Goal: Information Seeking & Learning: Learn about a topic

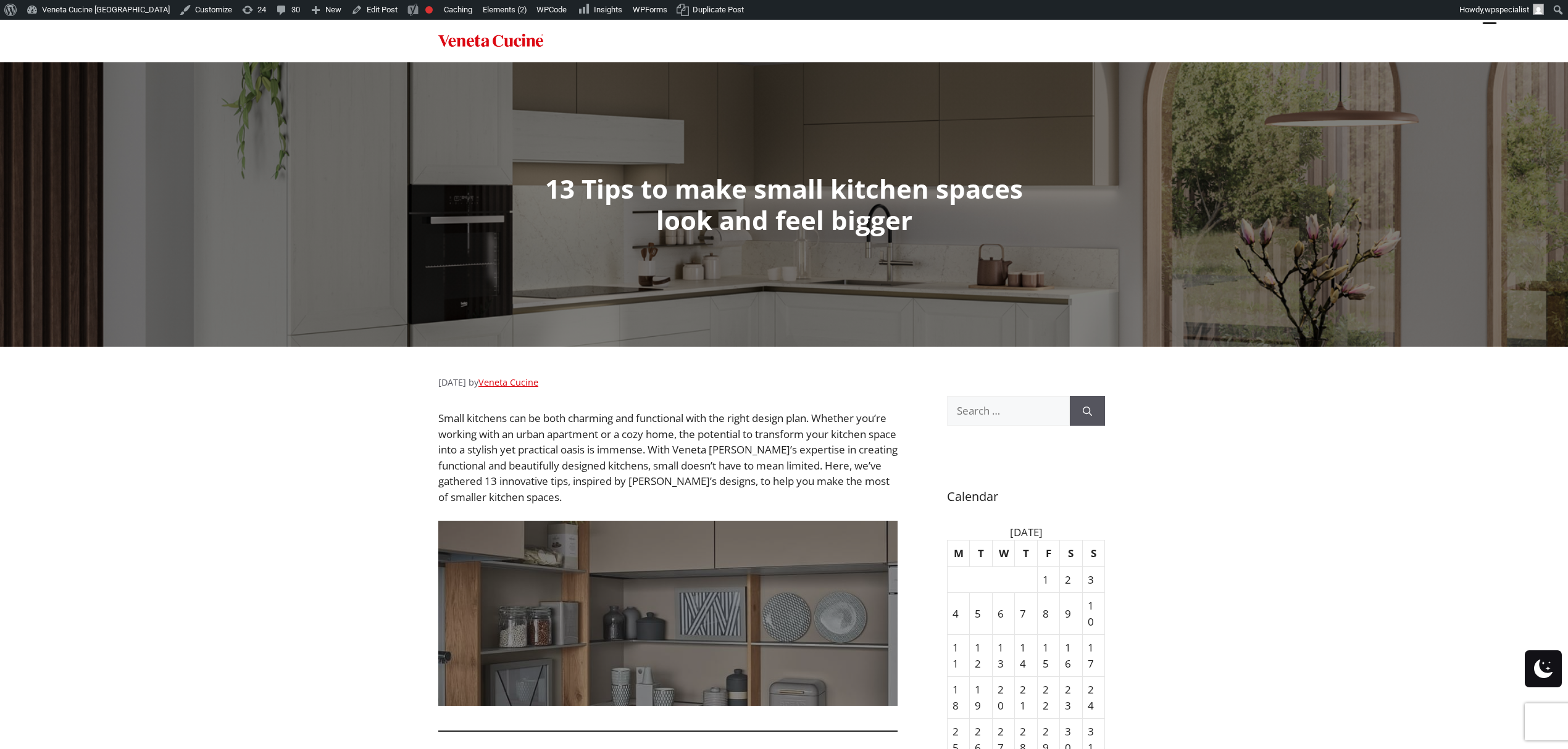
click at [1496, 27] on img "Site" at bounding box center [1489, 18] width 18 height 18
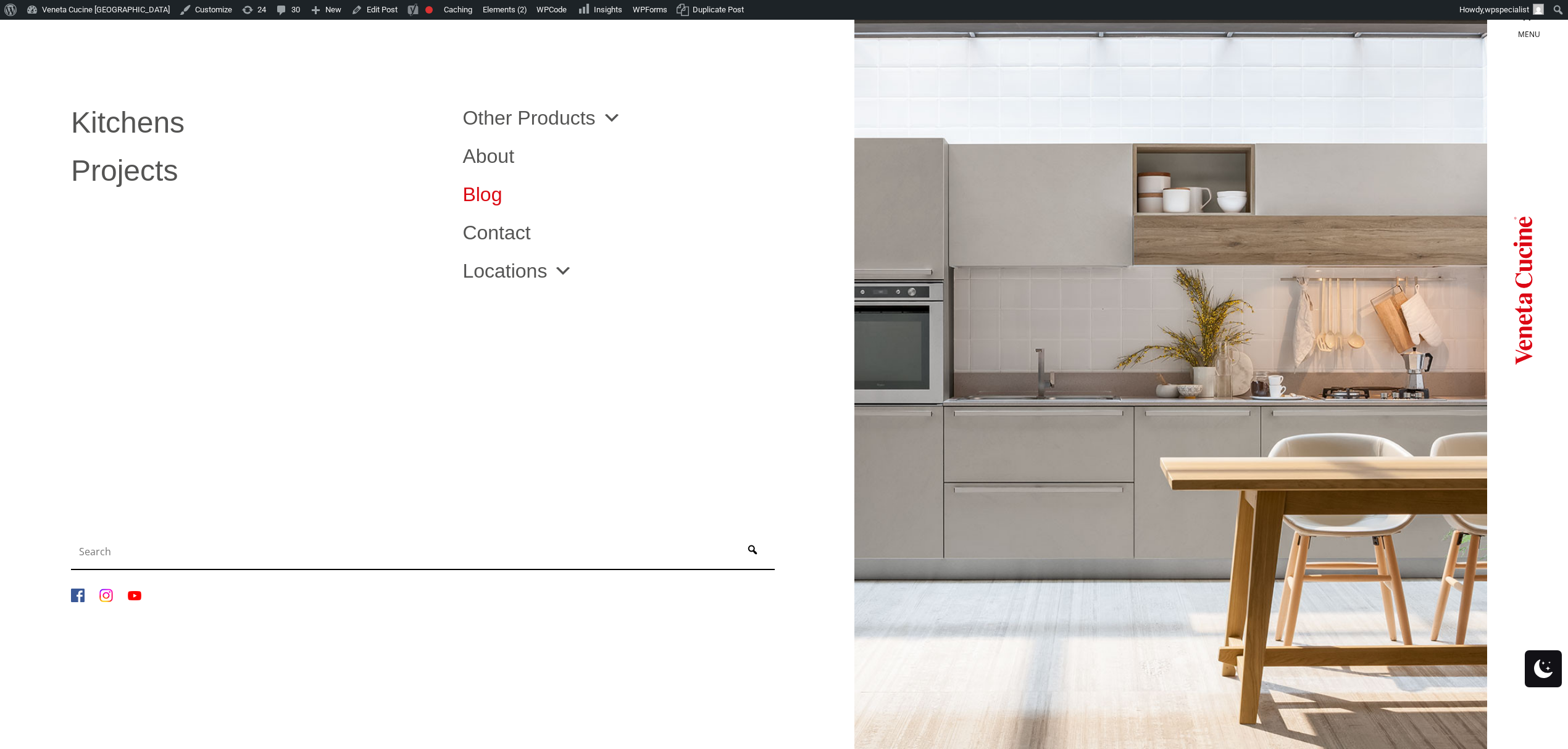
click at [482, 197] on link "Blog" at bounding box center [649, 194] width 373 height 20
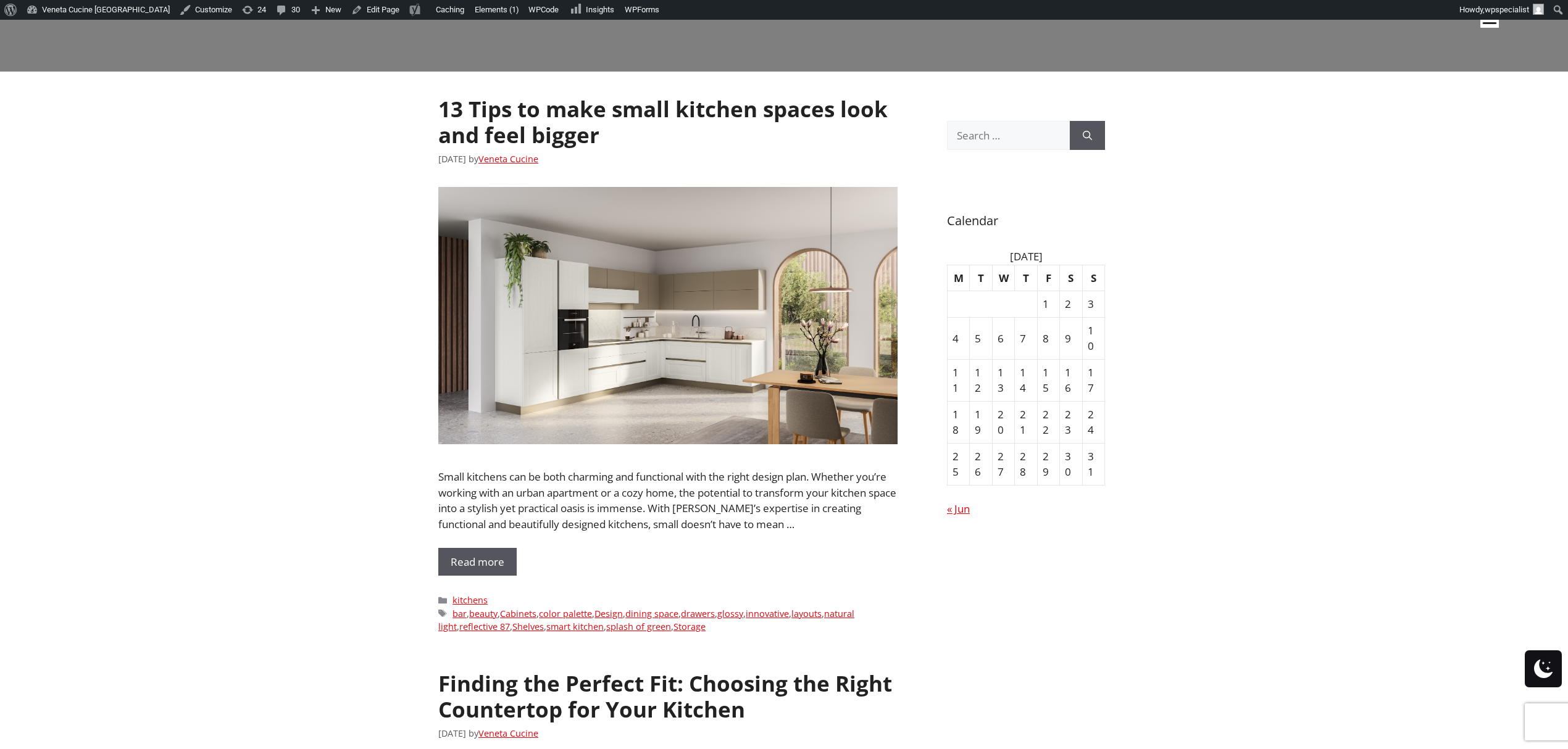
scroll to position [247, 0]
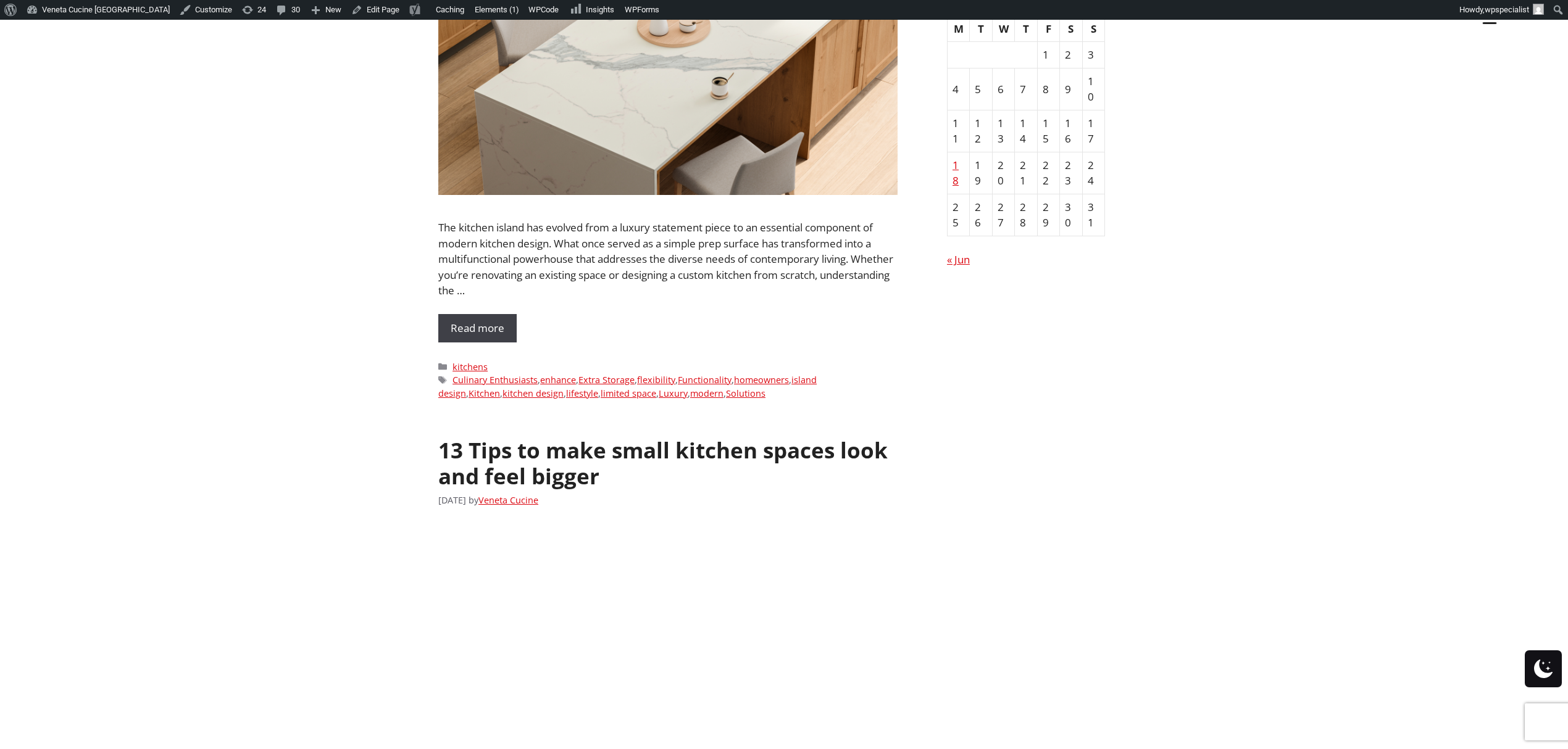
scroll to position [247, 0]
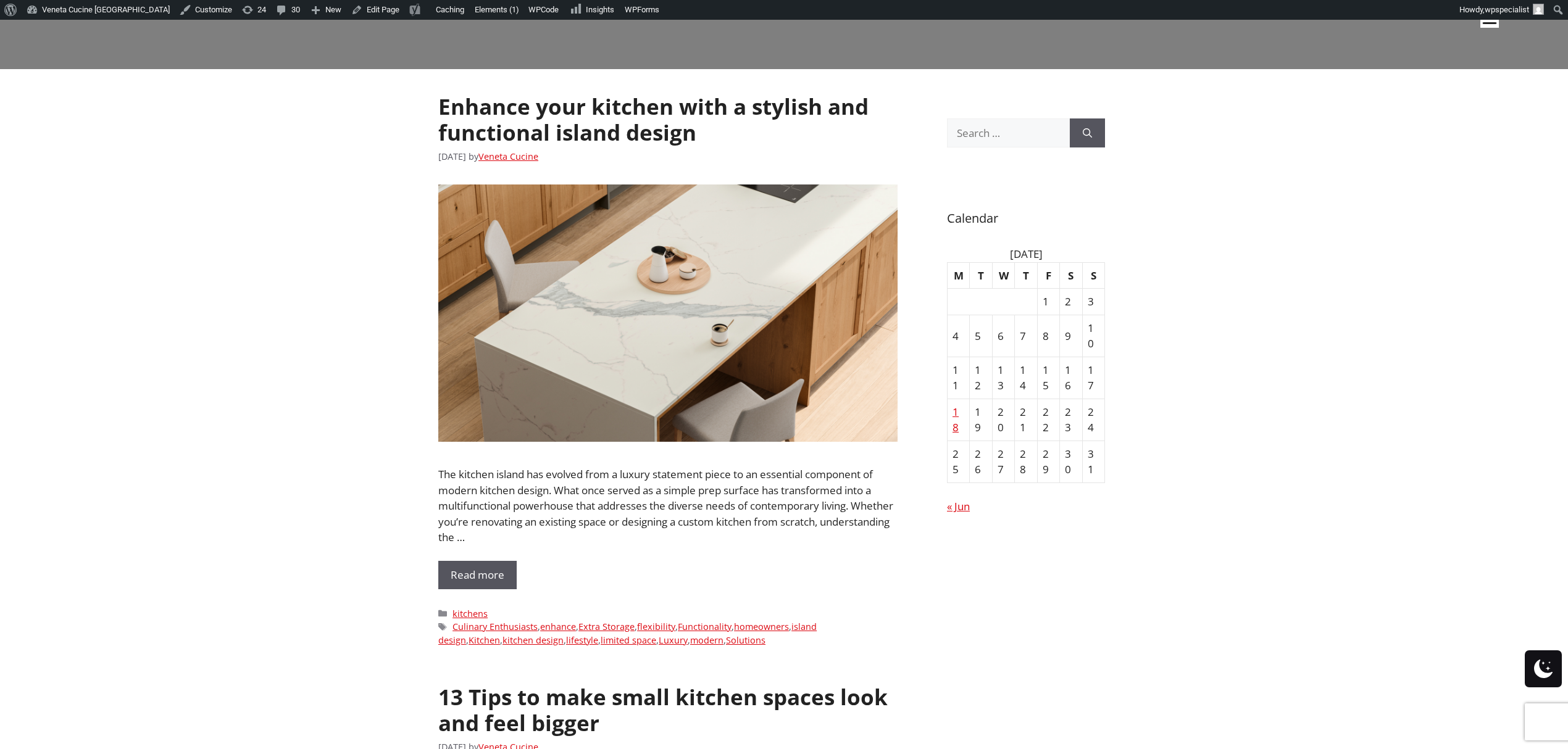
click at [584, 348] on img at bounding box center [668, 313] width 459 height 257
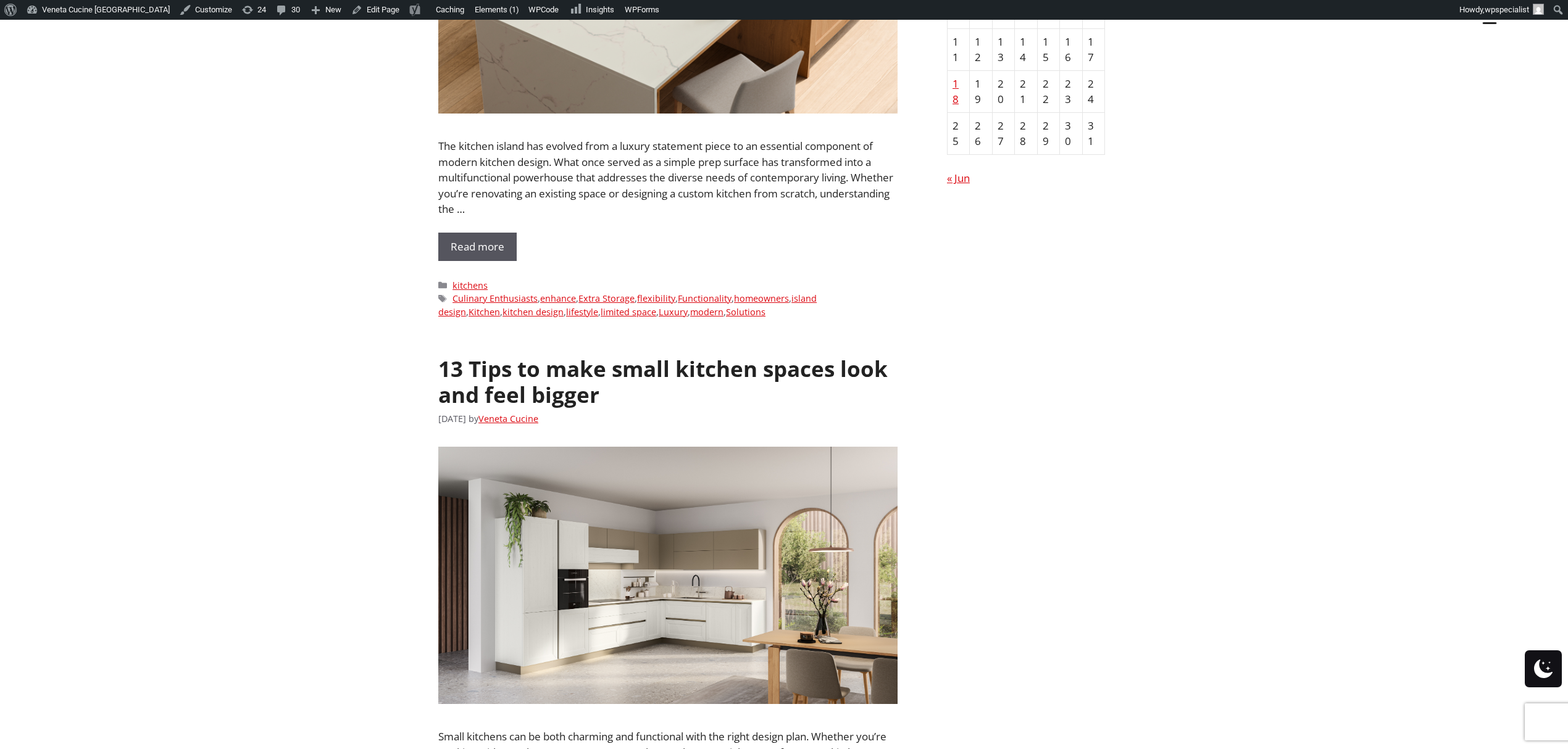
scroll to position [576, 0]
